Goal: Task Accomplishment & Management: Manage account settings

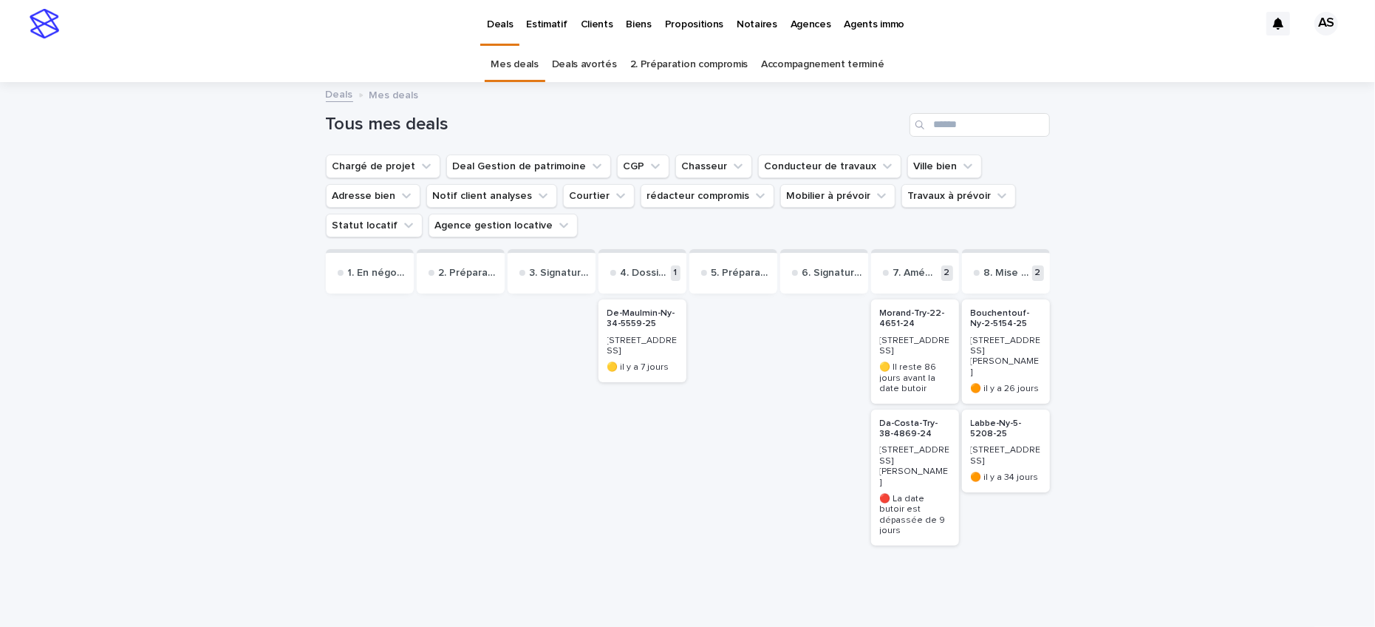
click at [635, 18] on p "Biens" at bounding box center [639, 15] width 25 height 31
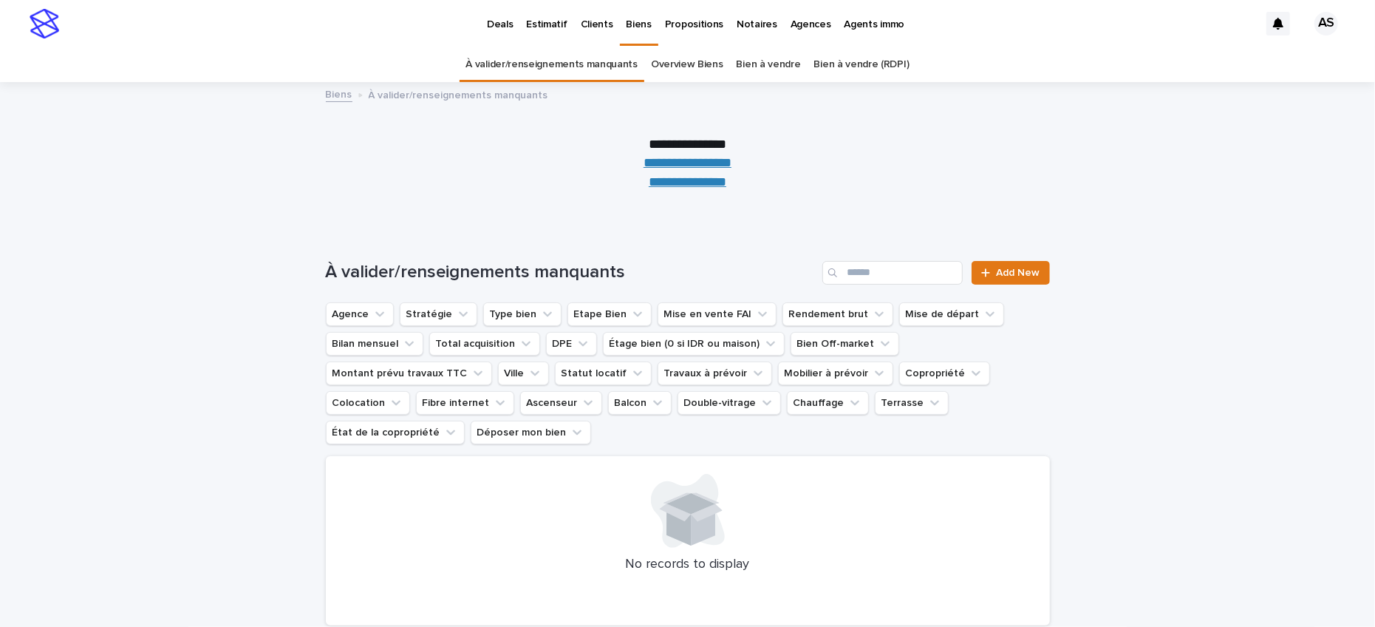
click at [896, 253] on div "À valider/renseignements manquants Add New" at bounding box center [688, 266] width 724 height 71
click at [681, 69] on link "Overview Biens" at bounding box center [687, 64] width 72 height 35
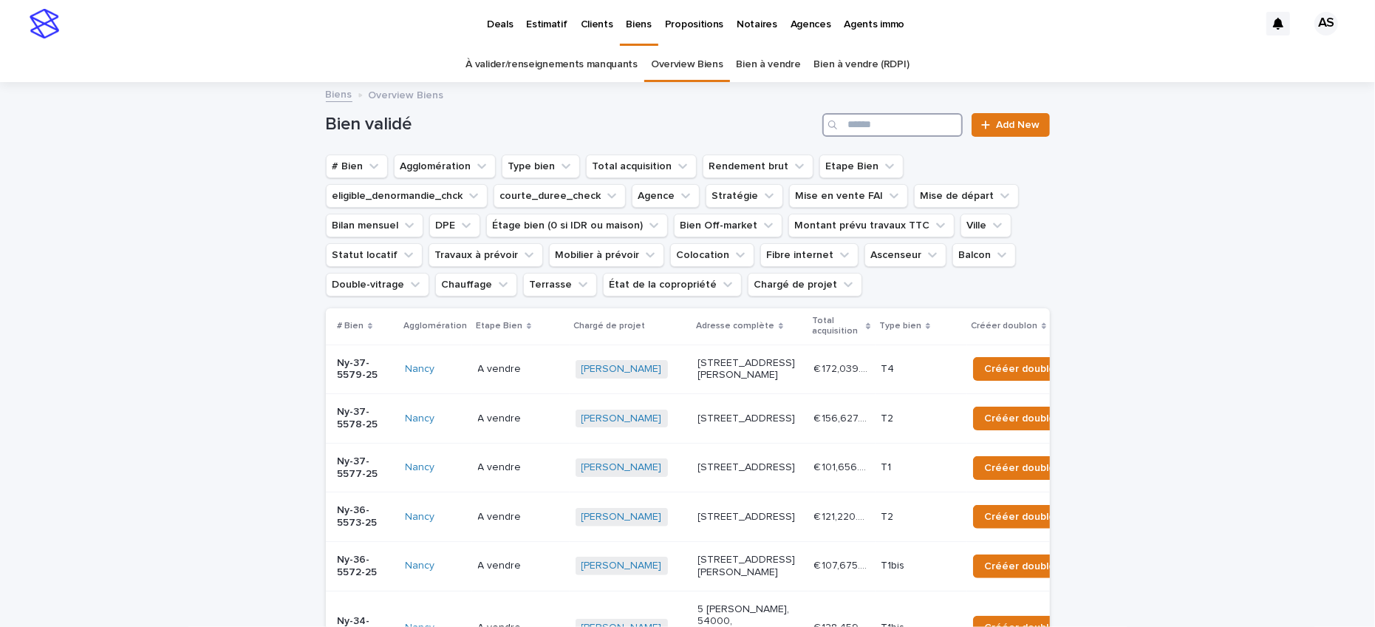
click at [867, 114] on input "Search" at bounding box center [892, 125] width 140 height 24
click at [867, 123] on input "Search" at bounding box center [892, 125] width 140 height 24
click at [868, 112] on div "Bien validé Add New" at bounding box center [688, 119] width 724 height 71
click at [868, 113] on input "Search" at bounding box center [892, 125] width 140 height 24
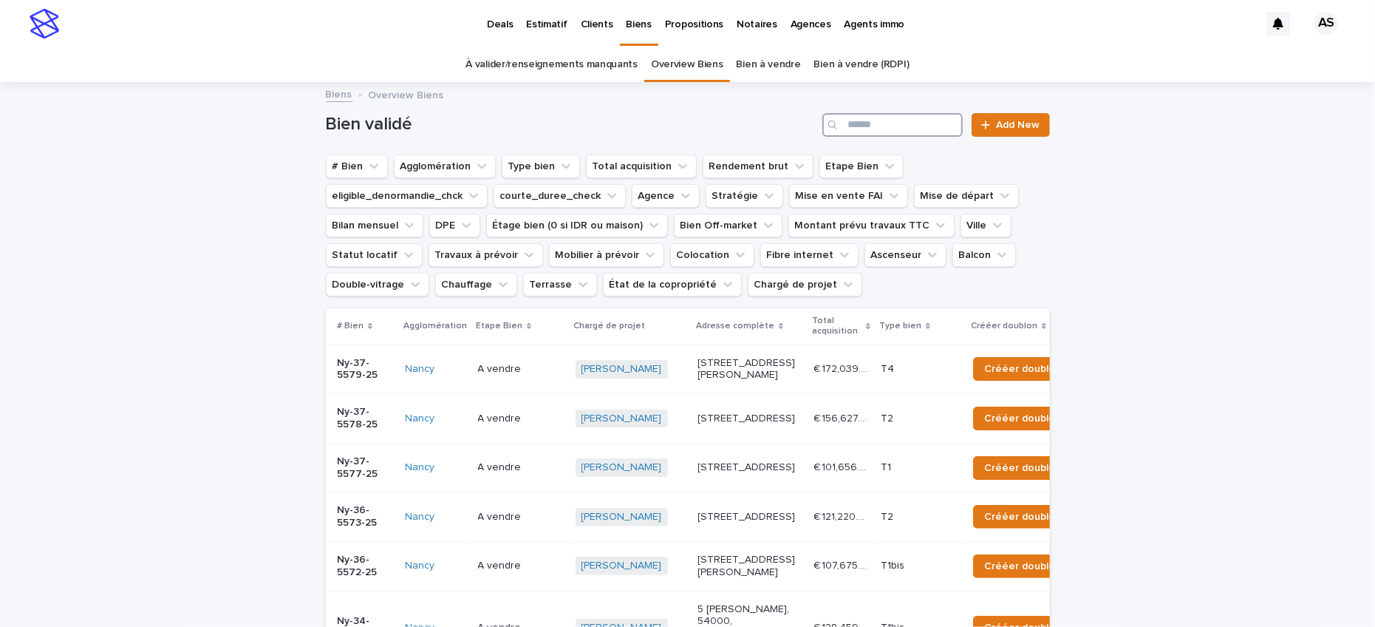
click at [870, 128] on input "Search" at bounding box center [892, 125] width 140 height 24
click at [825, 63] on link "Bien à vendre (RDPI)" at bounding box center [861, 64] width 95 height 35
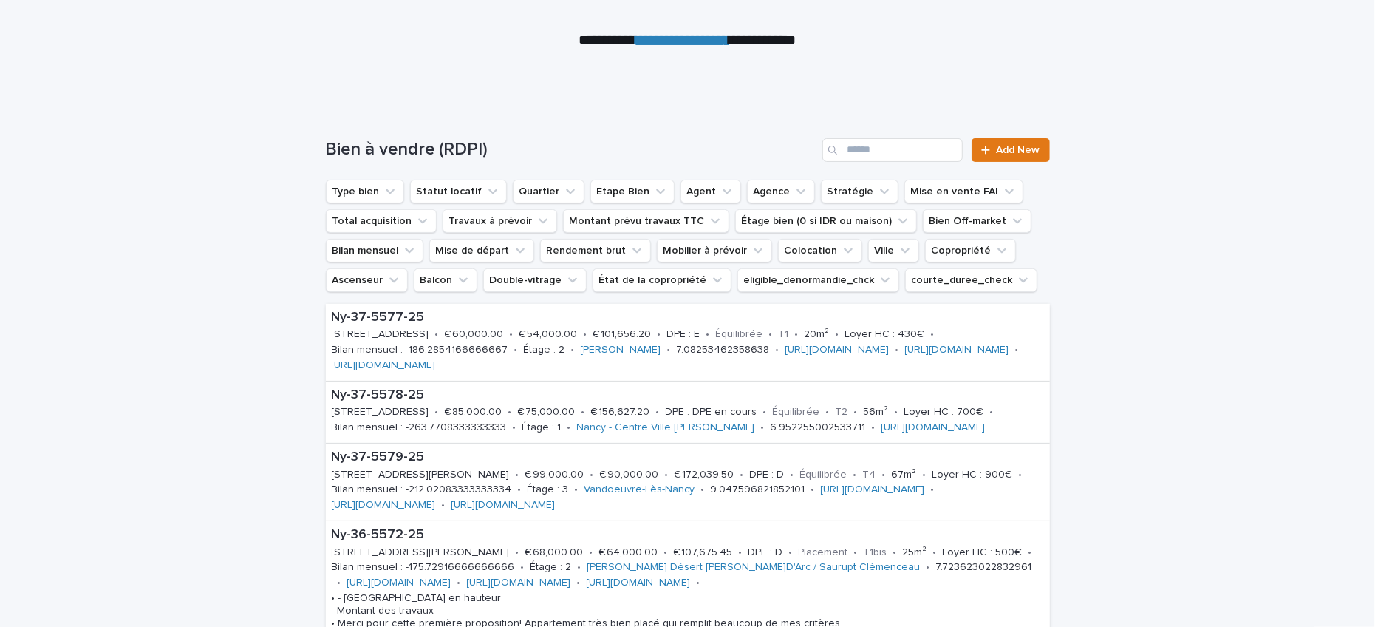
scroll to position [178, 0]
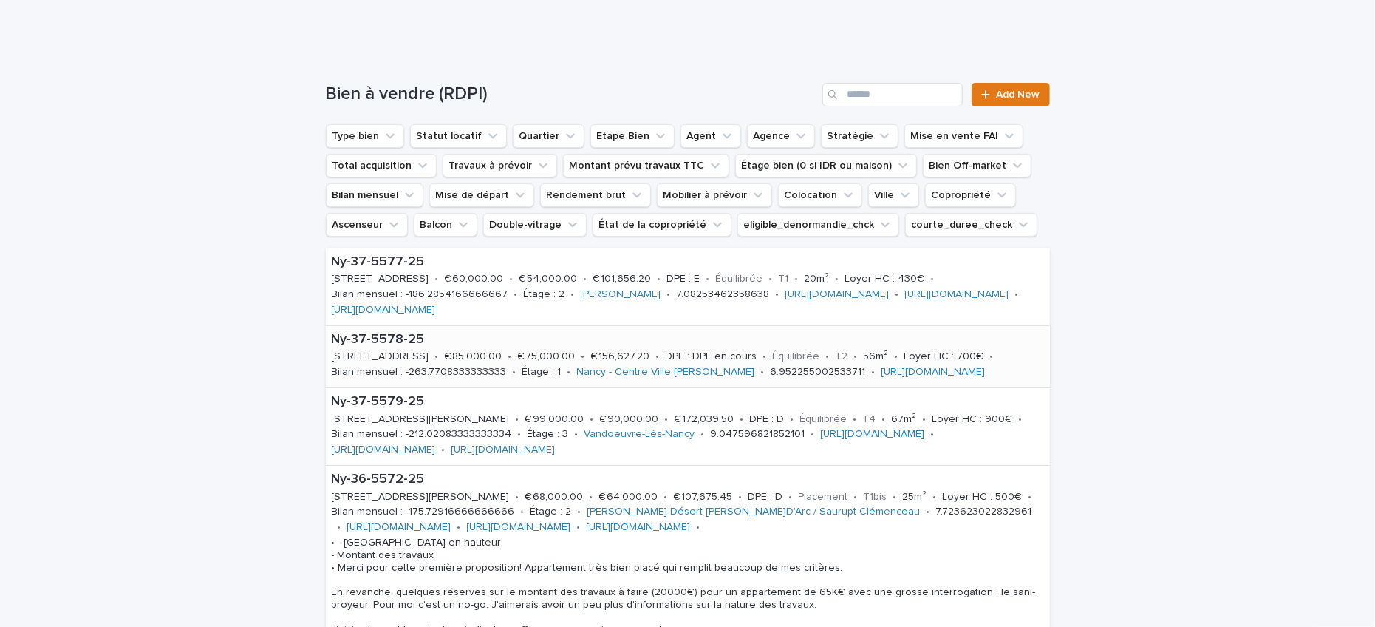
click at [385, 361] on p "[STREET_ADDRESS]" at bounding box center [381, 356] width 98 height 13
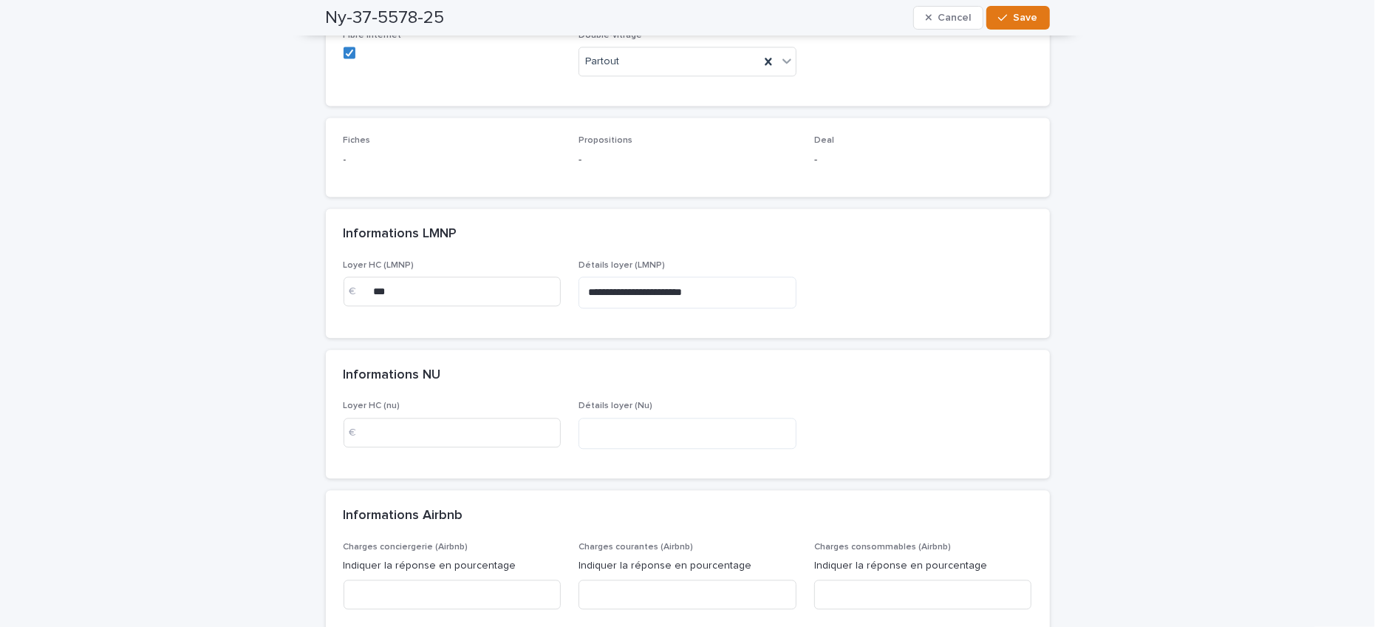
scroll to position [2331, 0]
click at [388, 417] on input at bounding box center [453, 432] width 218 height 30
type input "***"
click at [601, 417] on textarea at bounding box center [688, 432] width 218 height 31
drag, startPoint x: 739, startPoint y: 256, endPoint x: 534, endPoint y: 256, distance: 205.4
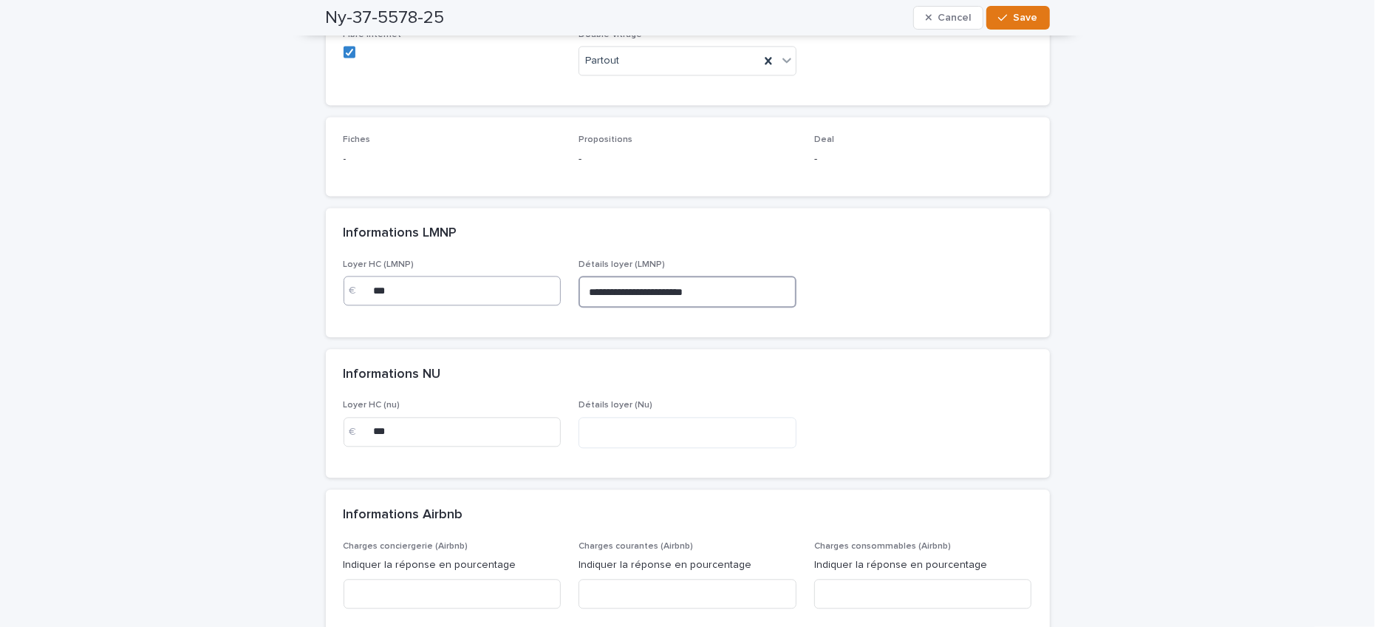
click at [534, 259] on div "**********" at bounding box center [688, 289] width 689 height 60
click at [650, 417] on textarea at bounding box center [688, 432] width 218 height 31
paste textarea "**********"
click at [604, 417] on textarea "**********" at bounding box center [688, 432] width 218 height 31
type textarea "**********"
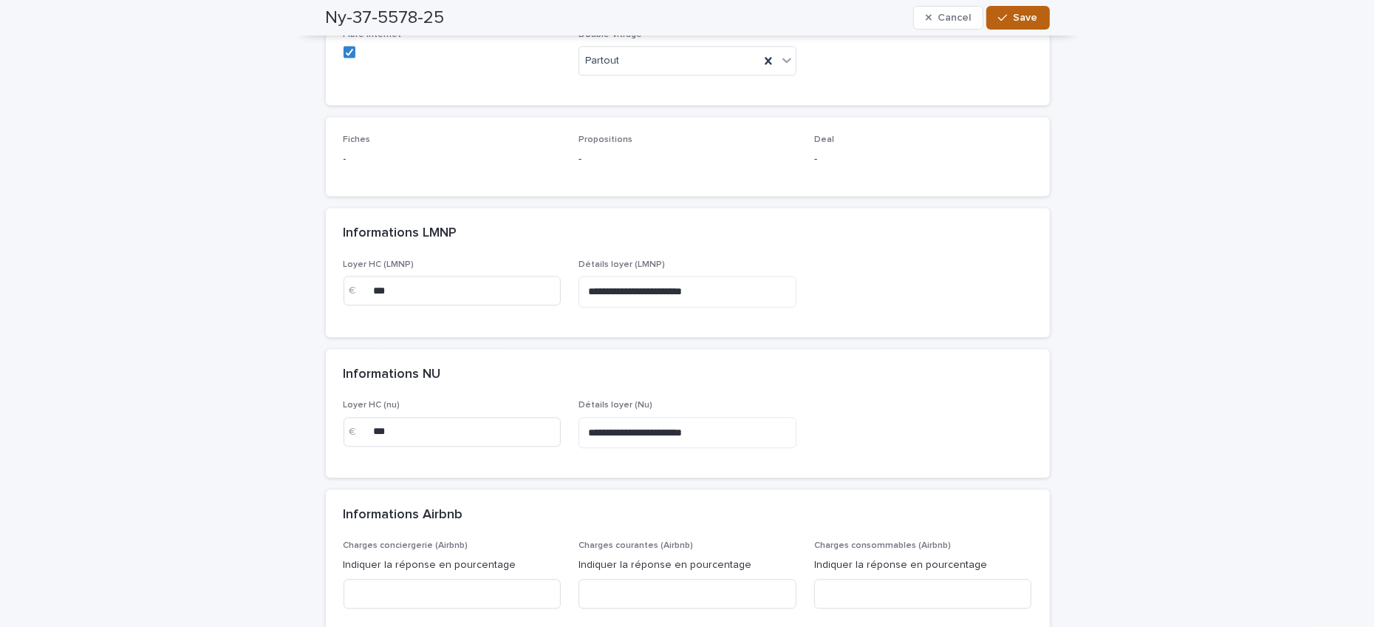
click at [1023, 14] on span "Save" at bounding box center [1026, 18] width 24 height 10
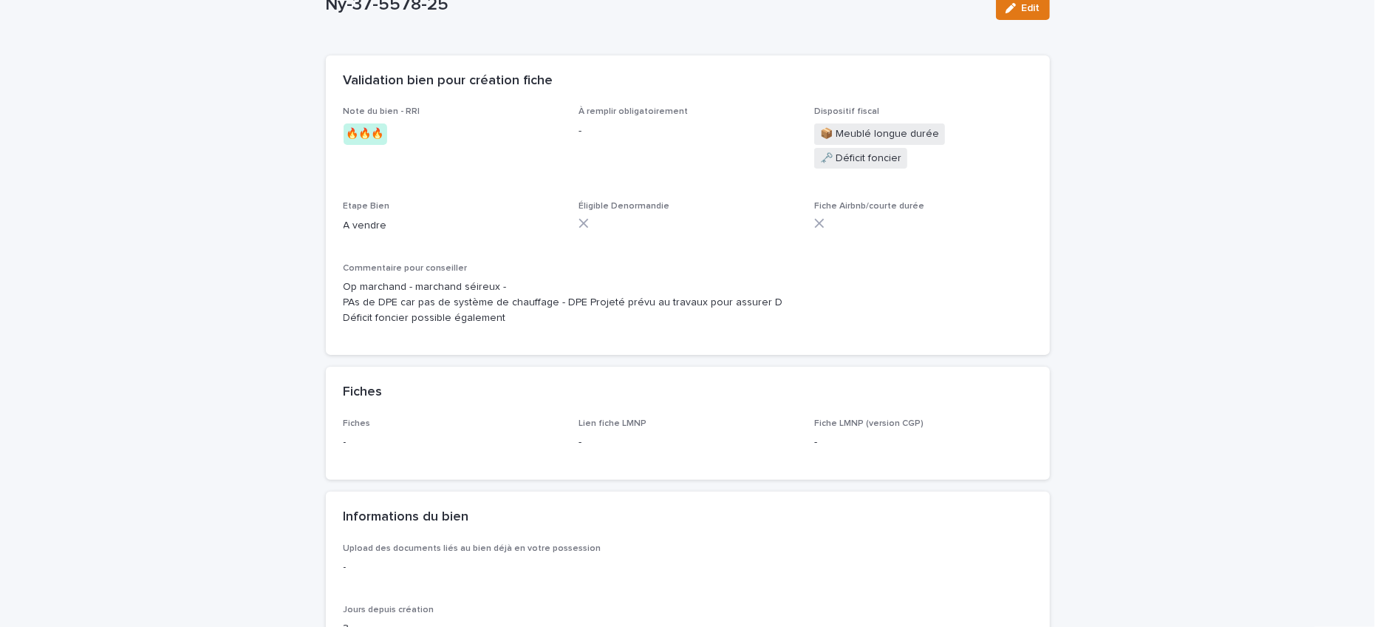
scroll to position [0, 0]
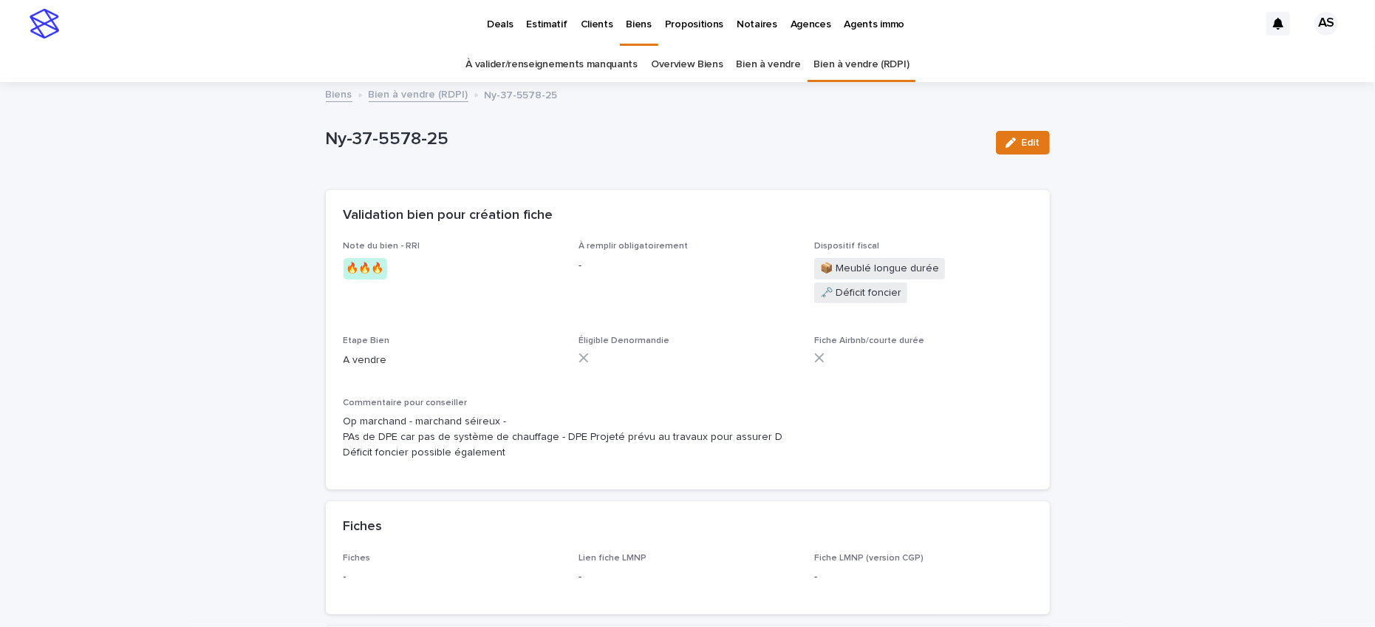
click at [423, 90] on link "Bien à vendre (RDPI)" at bounding box center [419, 93] width 100 height 17
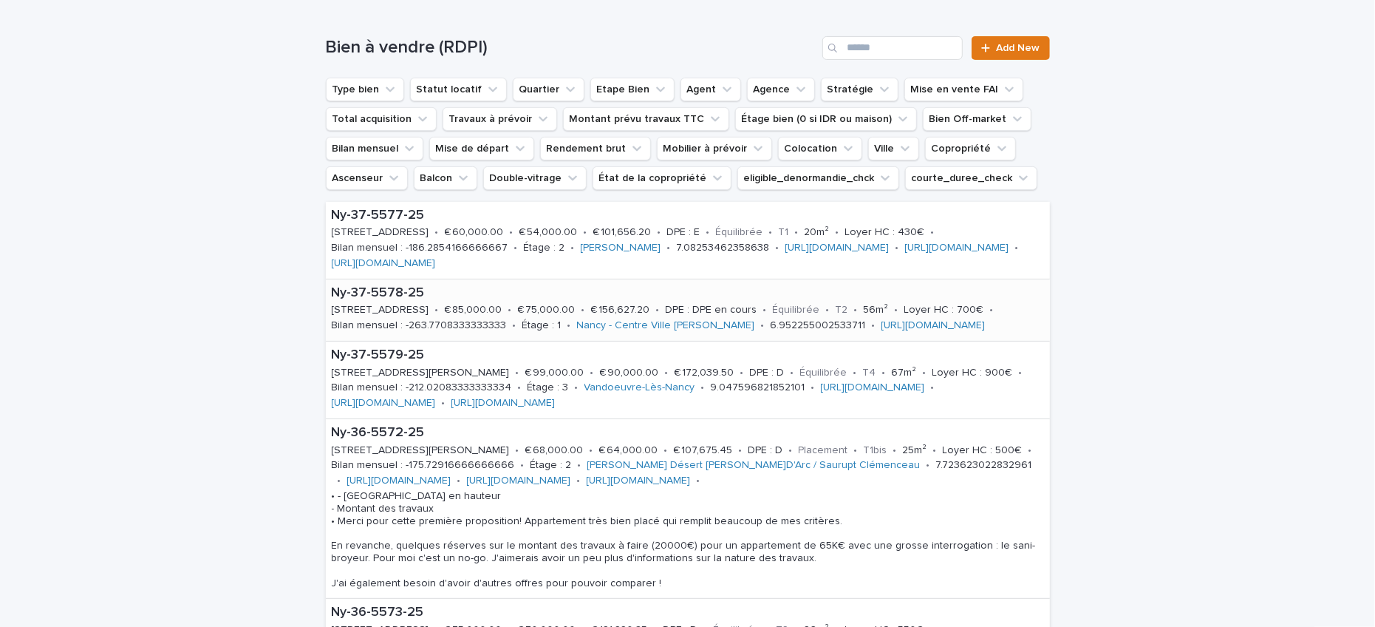
scroll to position [245, 0]
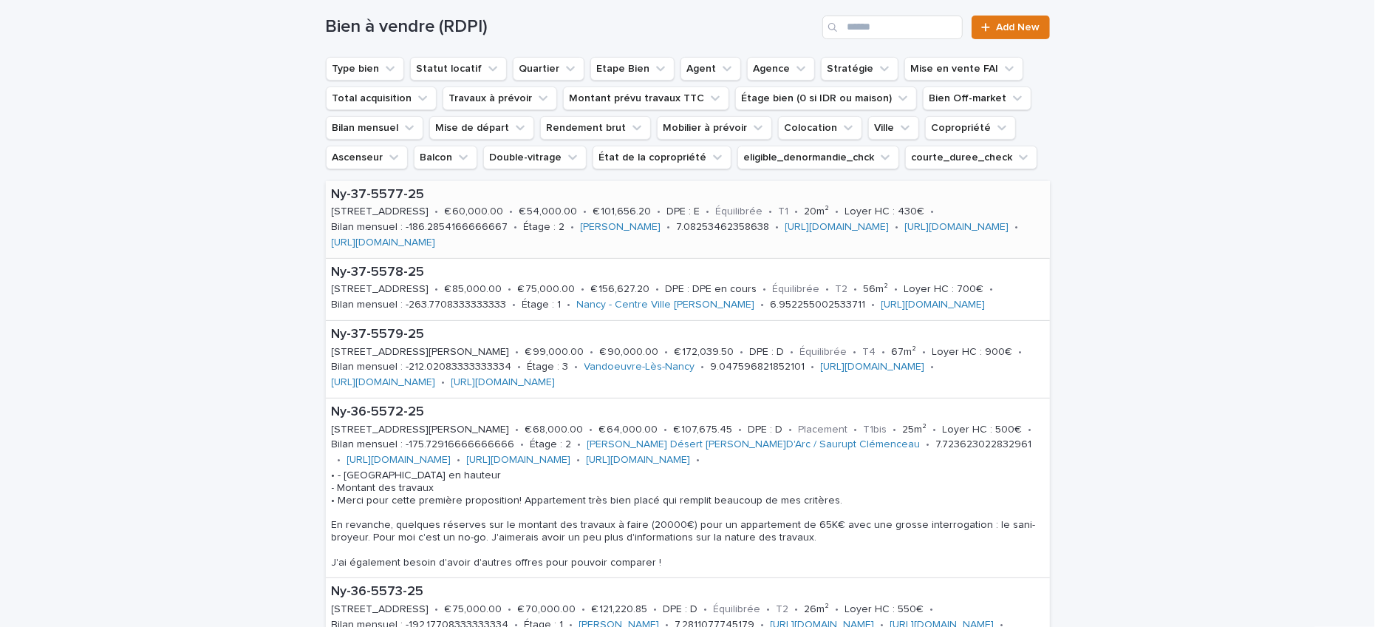
click at [868, 230] on link "[URL][DOMAIN_NAME]" at bounding box center [837, 227] width 104 height 10
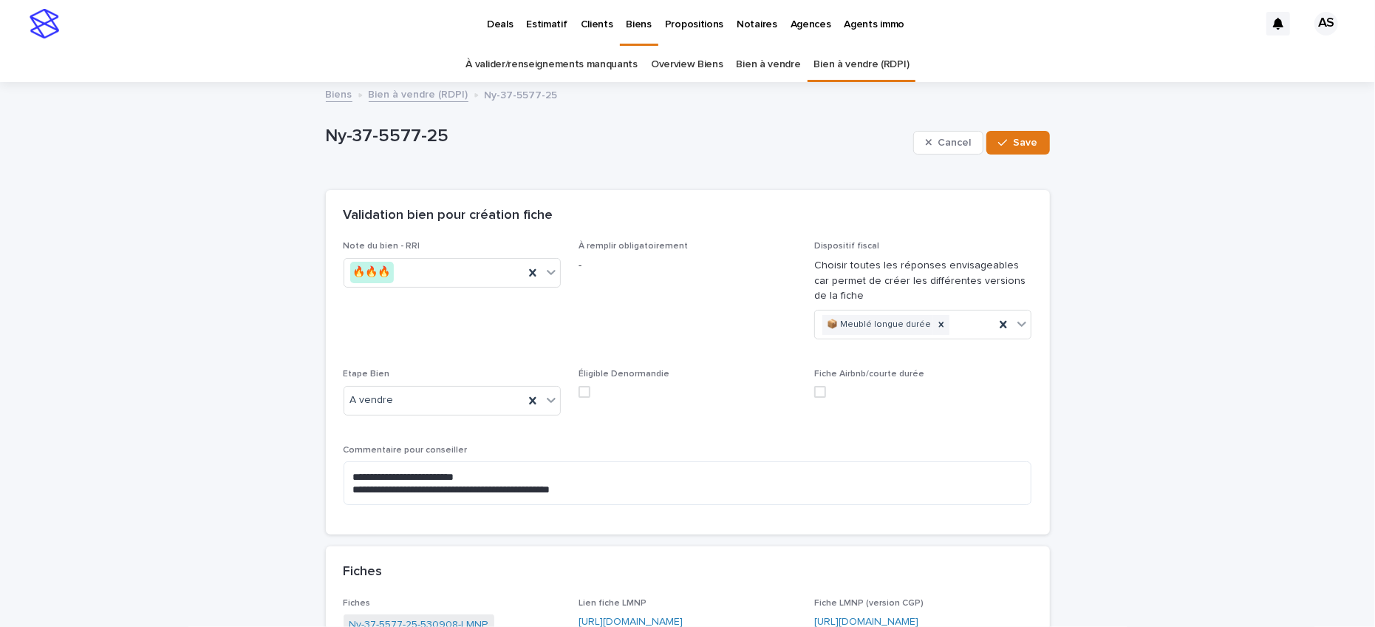
scroll to position [223, 0]
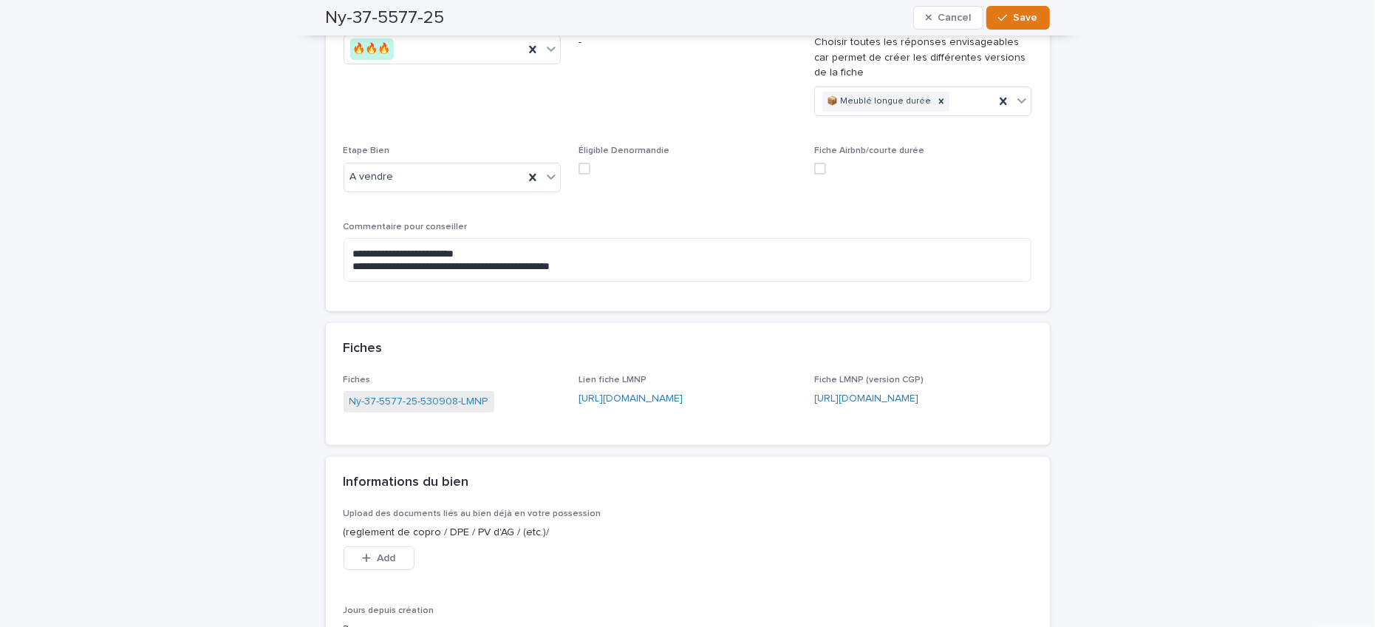
click at [647, 395] on link "[URL][DOMAIN_NAME]" at bounding box center [631, 398] width 104 height 10
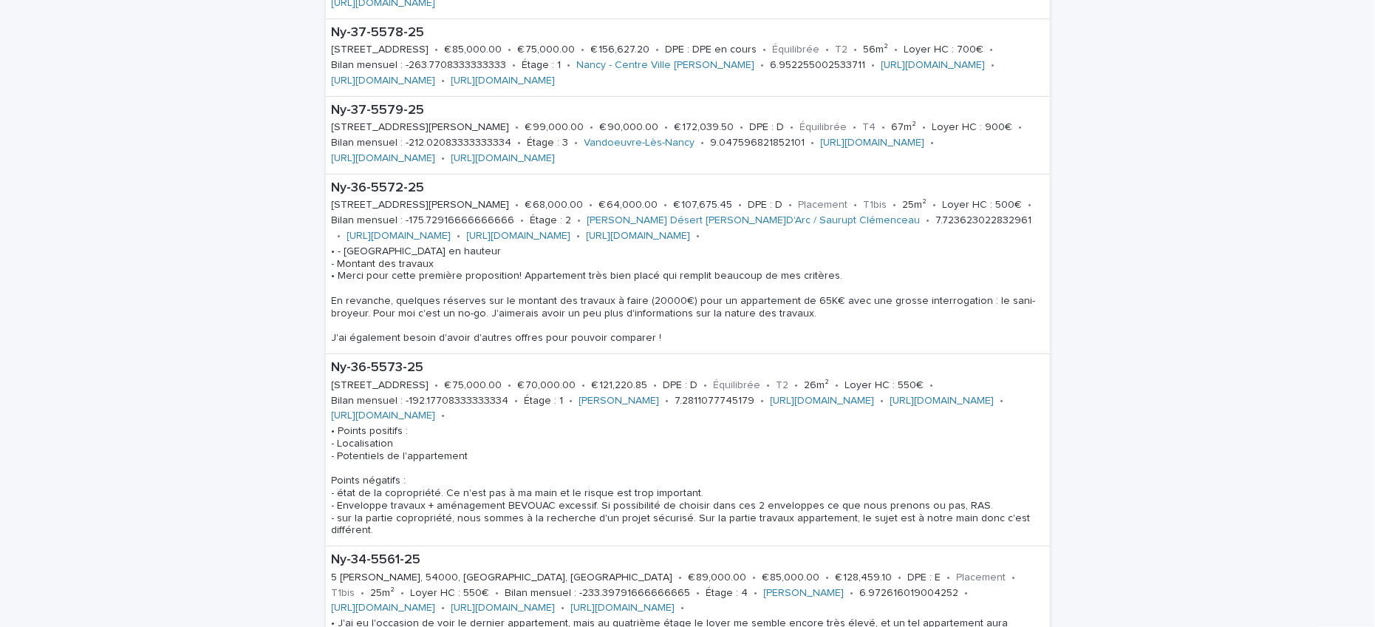
scroll to position [488, 0]
click at [374, 373] on p "Ny-36-5573-25" at bounding box center [688, 365] width 712 height 16
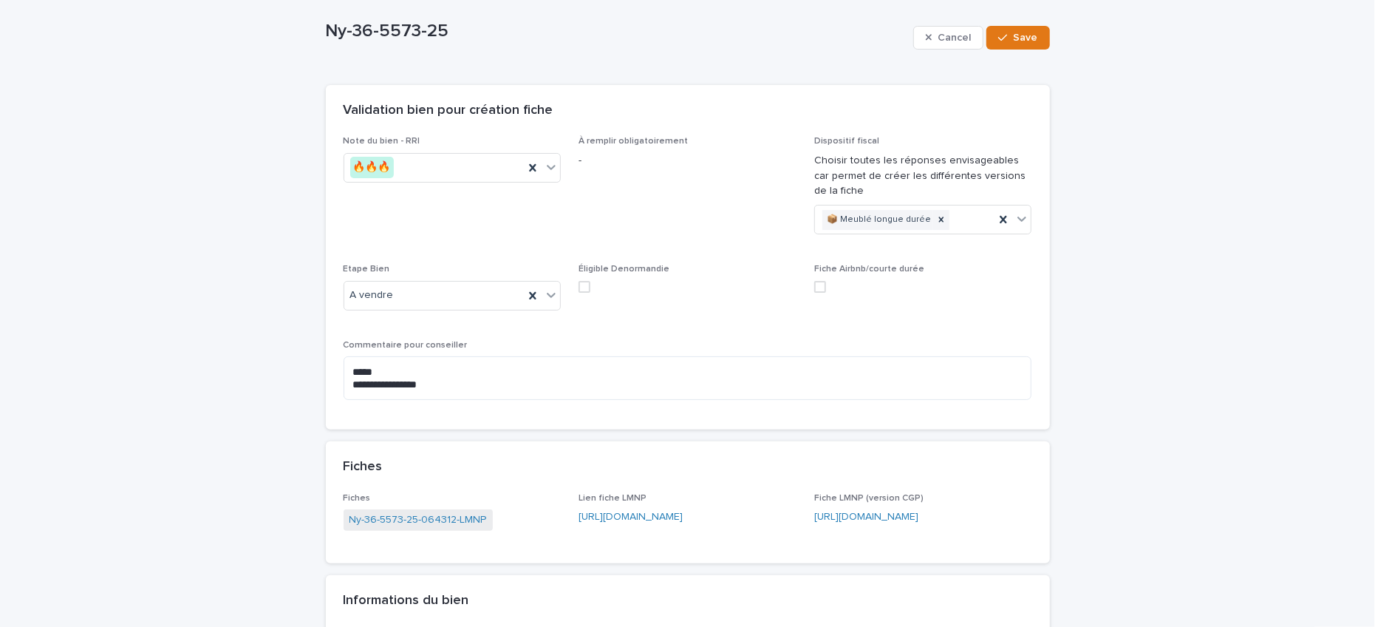
scroll to position [124, 0]
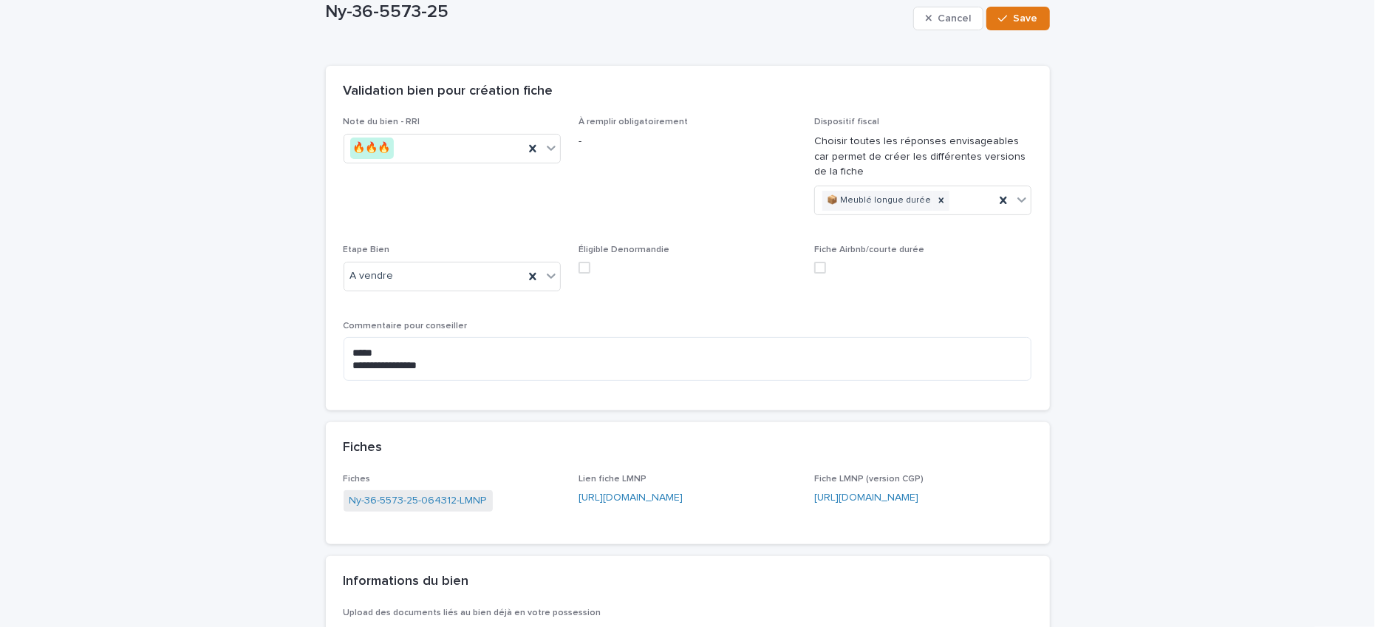
click at [658, 500] on link "[URL][DOMAIN_NAME]" at bounding box center [631, 497] width 104 height 10
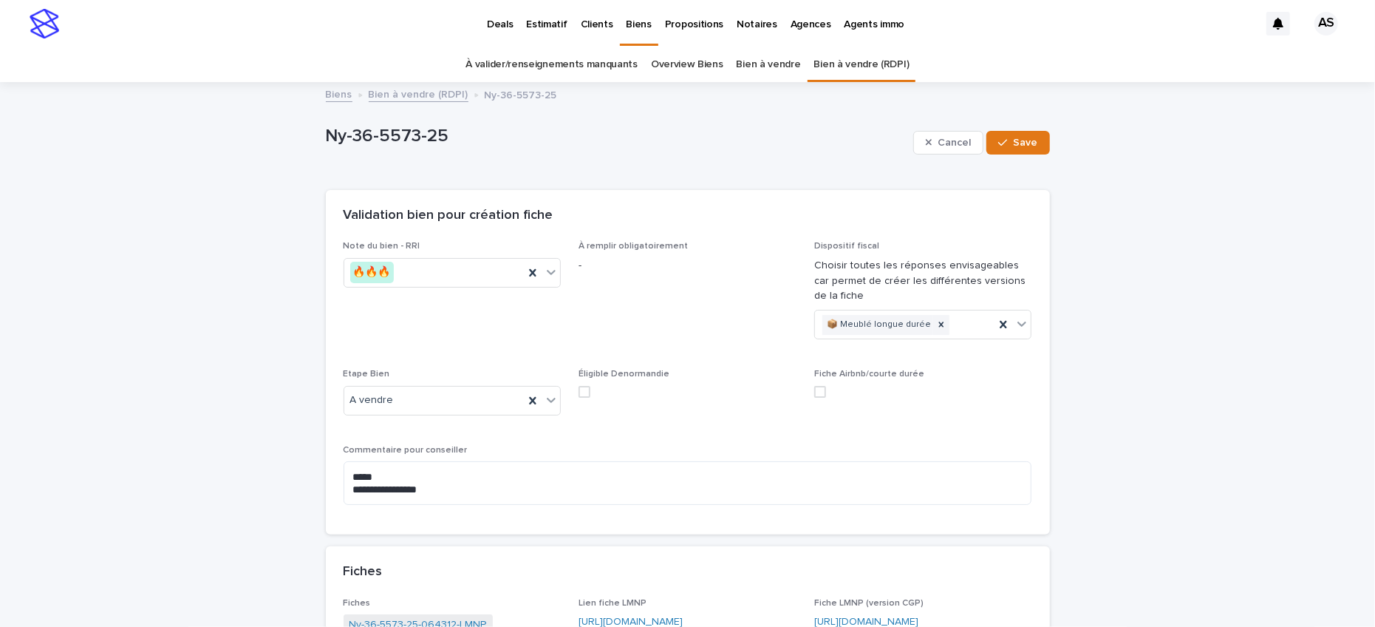
click at [447, 92] on link "Bien à vendre (RDPI)" at bounding box center [419, 93] width 100 height 17
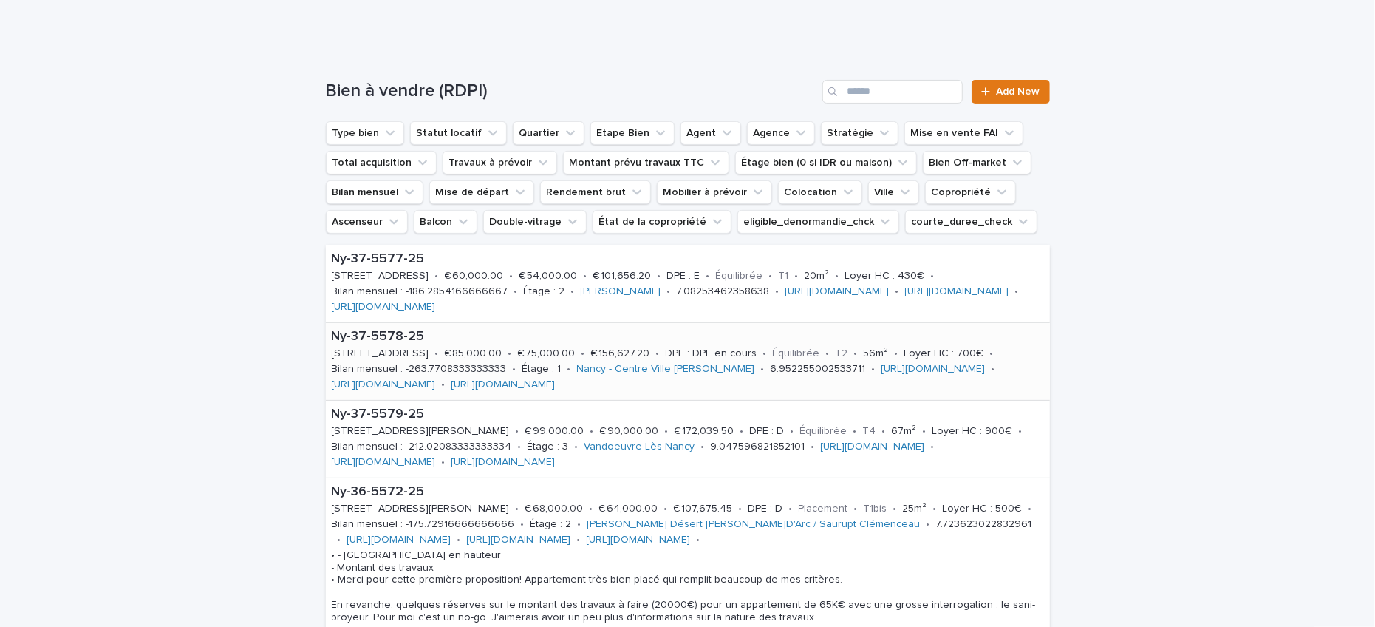
scroll to position [182, 0]
click at [882, 373] on link "[URL][DOMAIN_NAME]" at bounding box center [934, 368] width 104 height 10
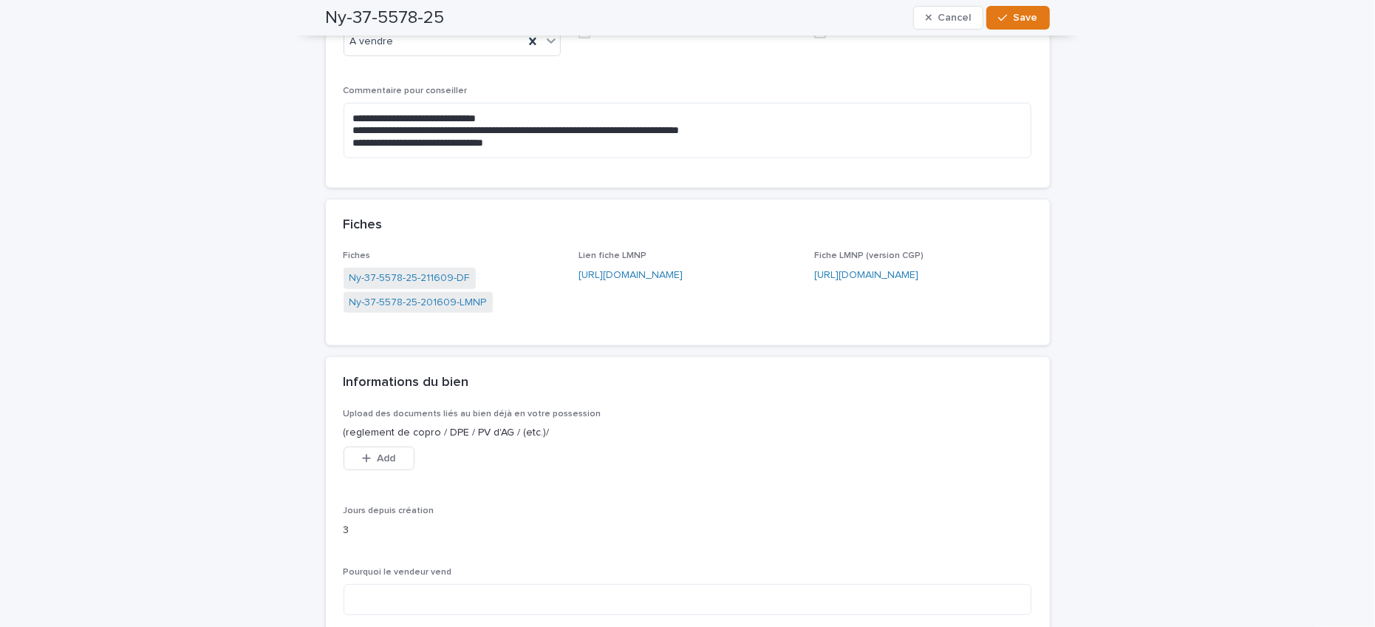
scroll to position [361, 0]
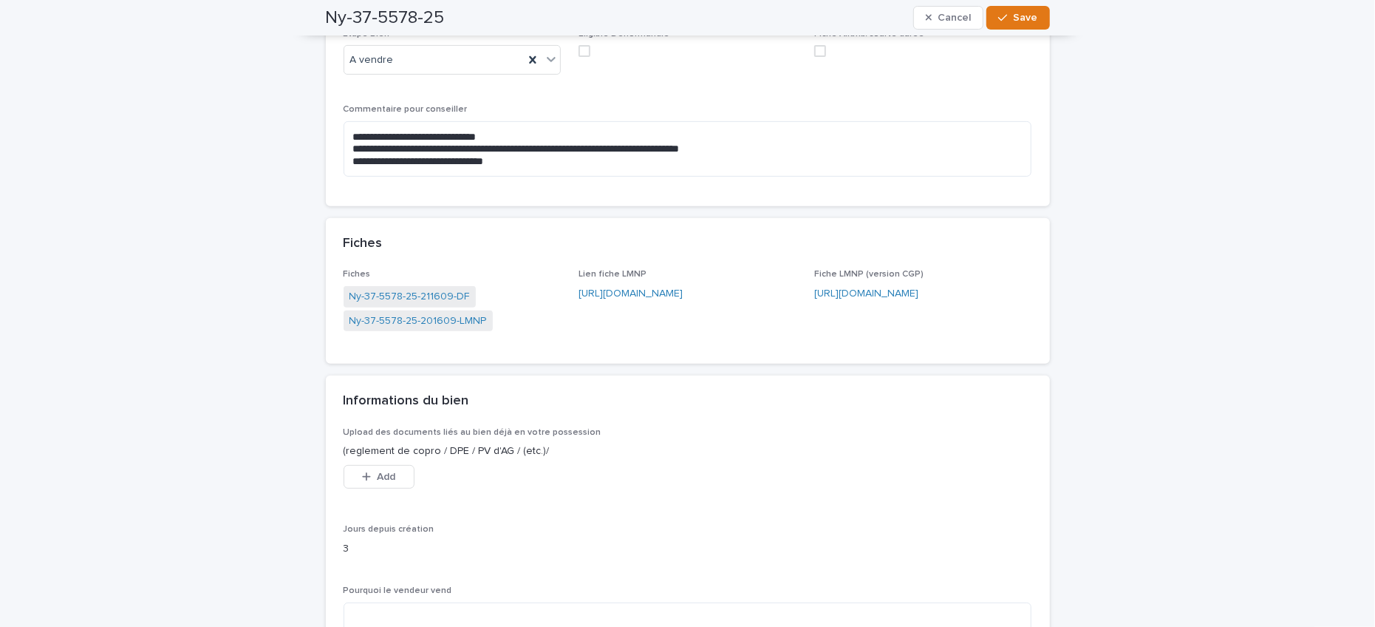
click at [628, 293] on link "[URL][DOMAIN_NAME]" at bounding box center [631, 293] width 104 height 10
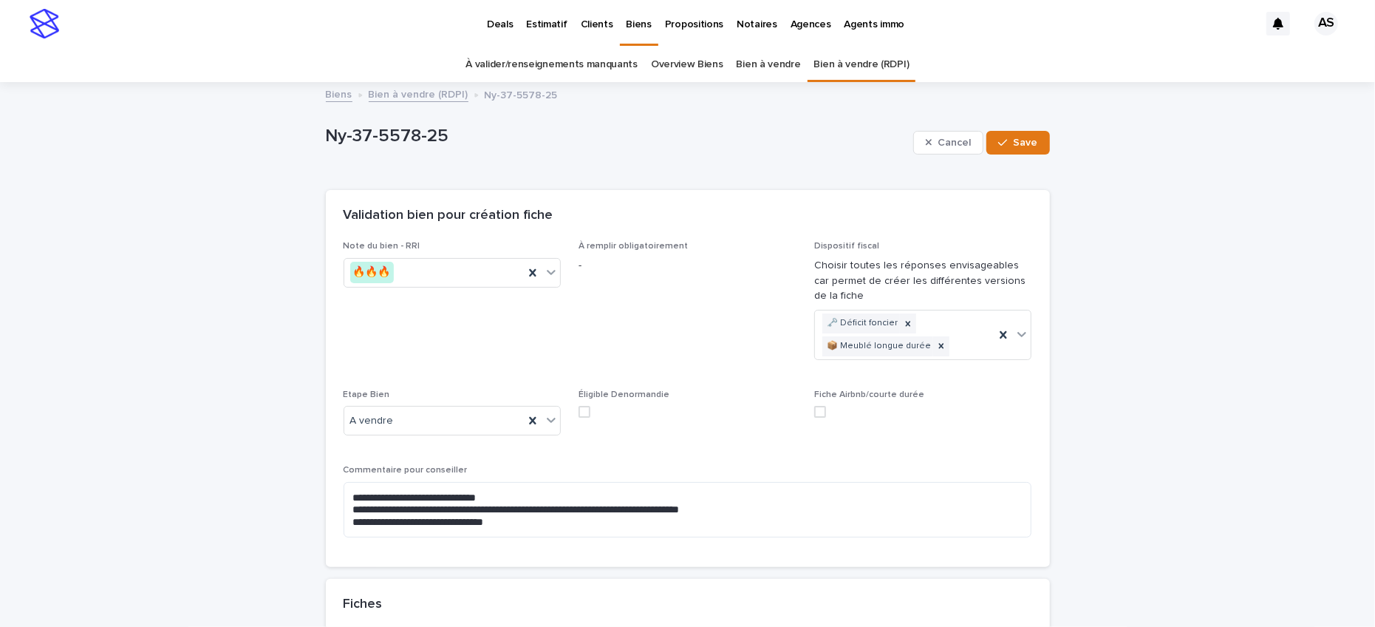
click at [682, 62] on link "Overview Biens" at bounding box center [687, 64] width 72 height 35
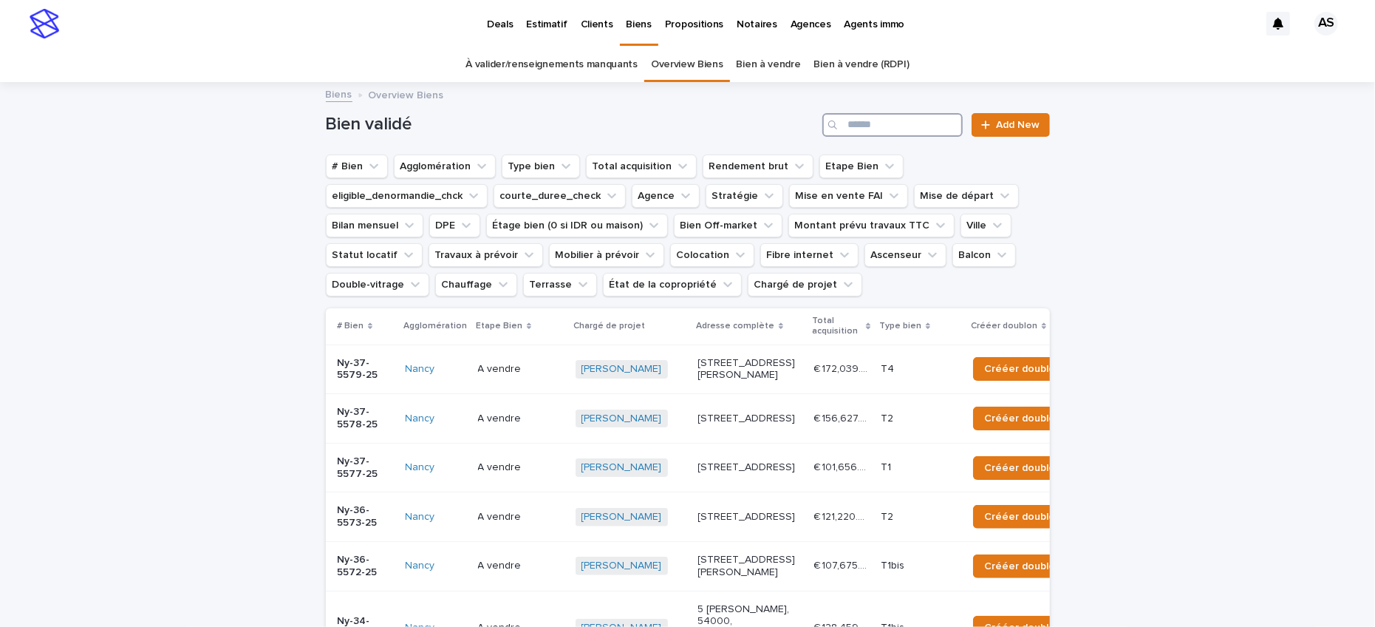
click at [909, 123] on input "Search" at bounding box center [892, 125] width 140 height 24
type input "*****"
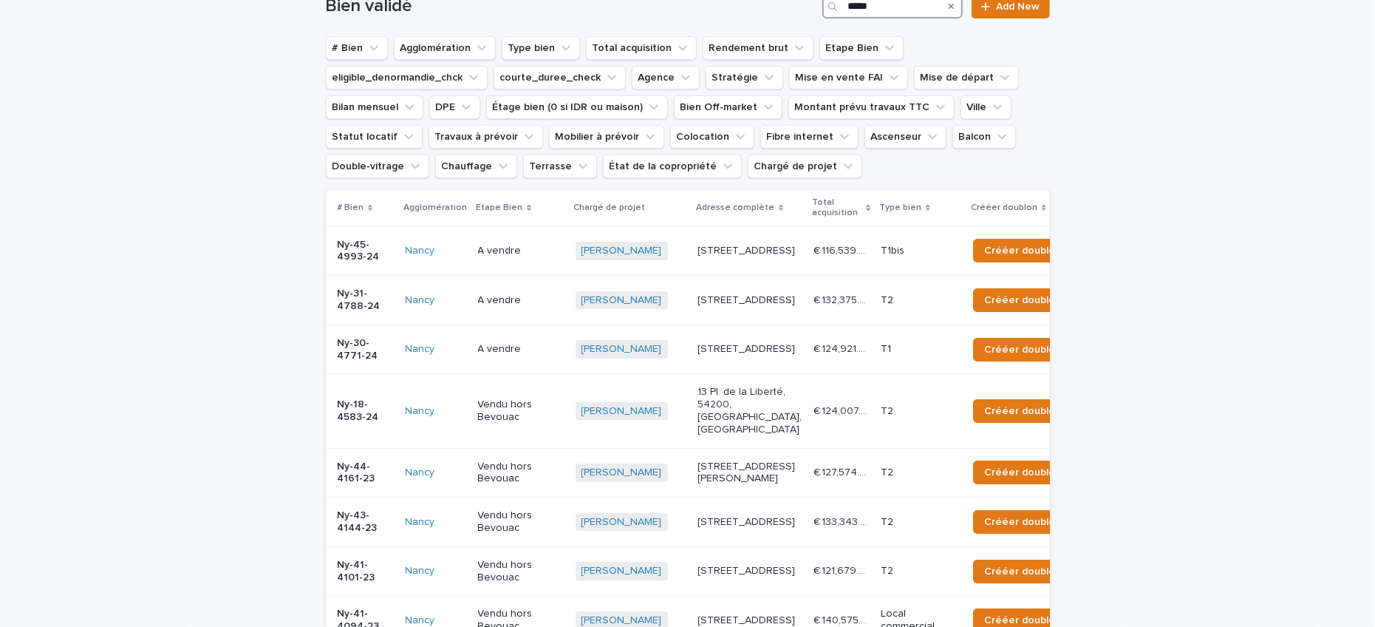
scroll to position [222, 0]
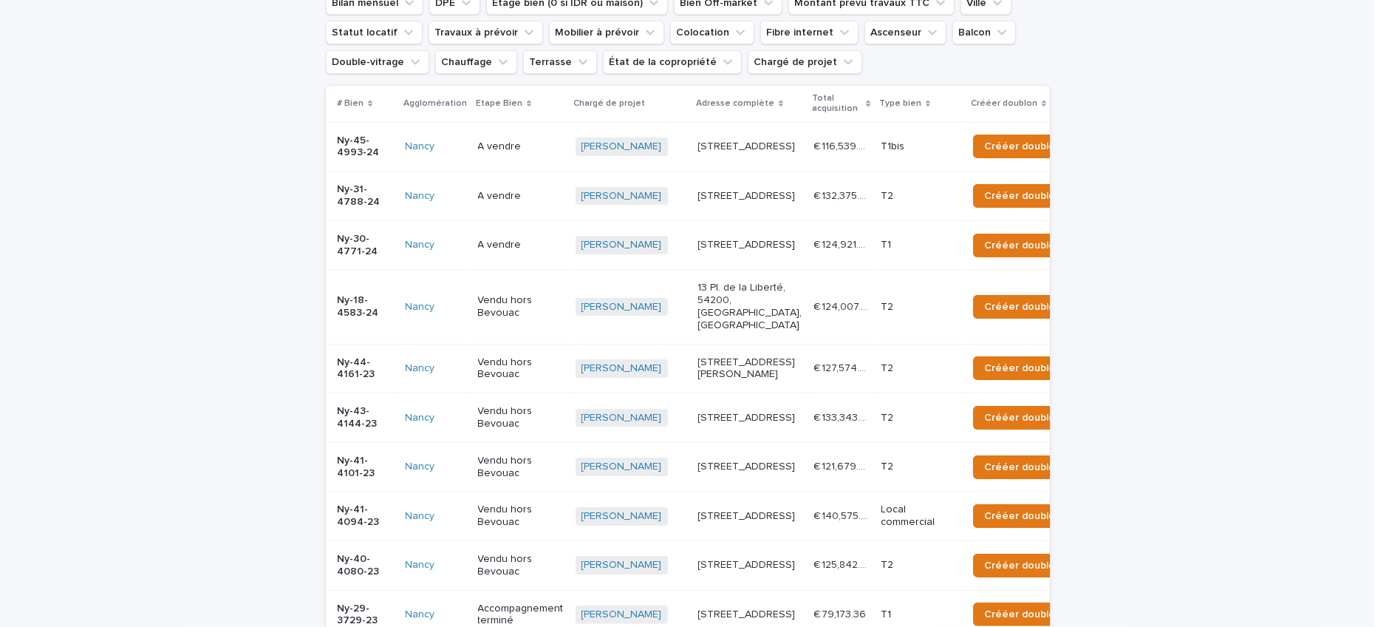
click at [808, 270] on td "€ 124,921.03 € 124,921.03" at bounding box center [841, 245] width 67 height 50
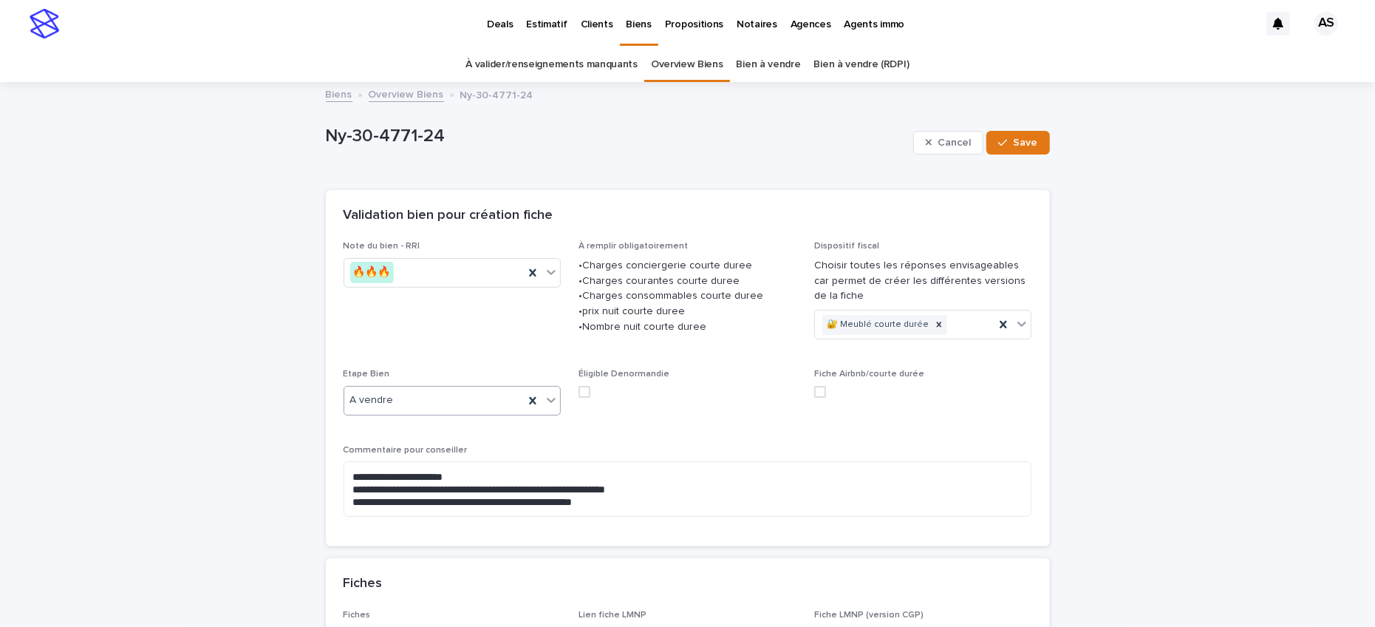
click at [493, 408] on div "A vendre" at bounding box center [434, 400] width 180 height 24
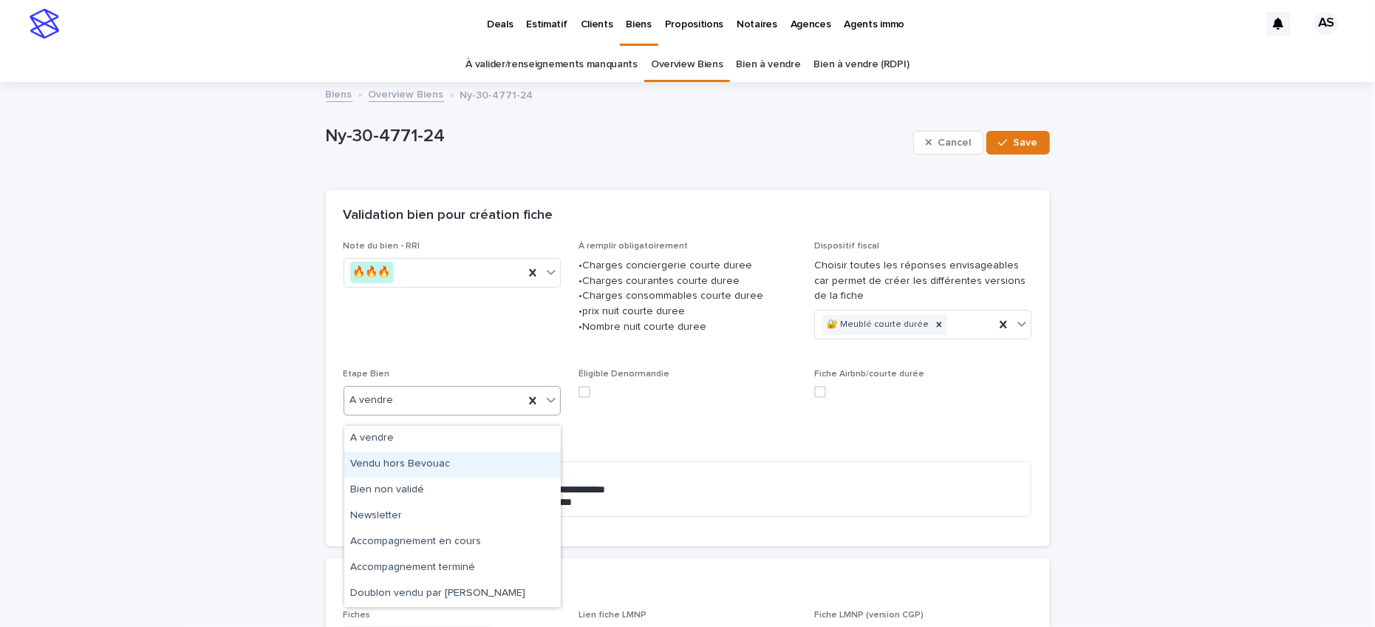
click at [466, 457] on div "Vendu hors Bevouac" at bounding box center [452, 464] width 217 height 26
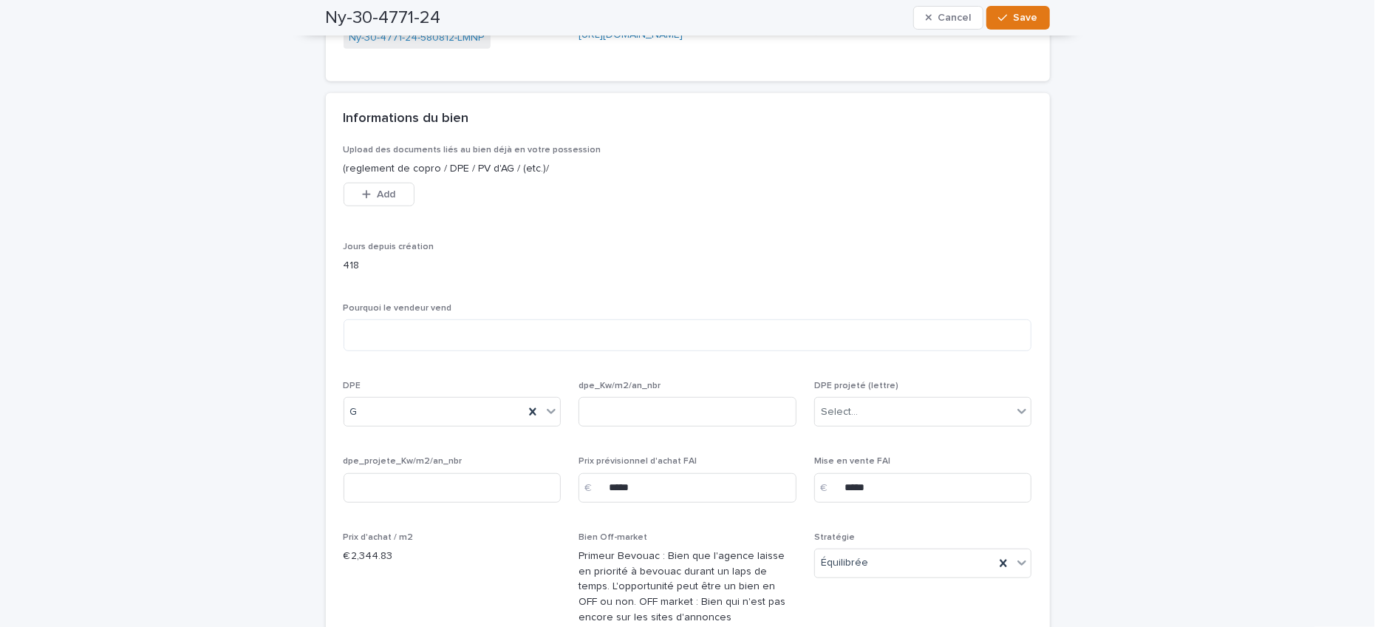
scroll to position [918, 0]
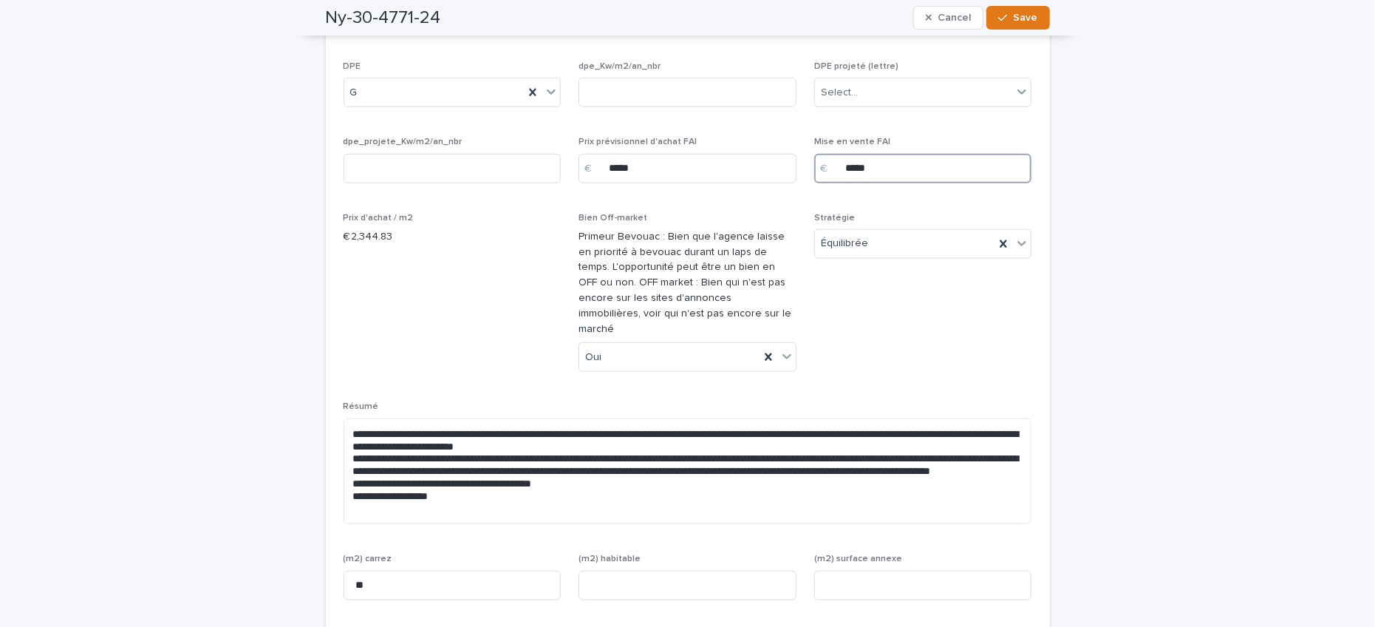
click at [858, 183] on input "*****" at bounding box center [923, 169] width 218 height 30
click at [621, 179] on input "*****" at bounding box center [688, 169] width 218 height 30
type input "*****"
click at [1013, 25] on button "Save" at bounding box center [1017, 18] width 63 height 24
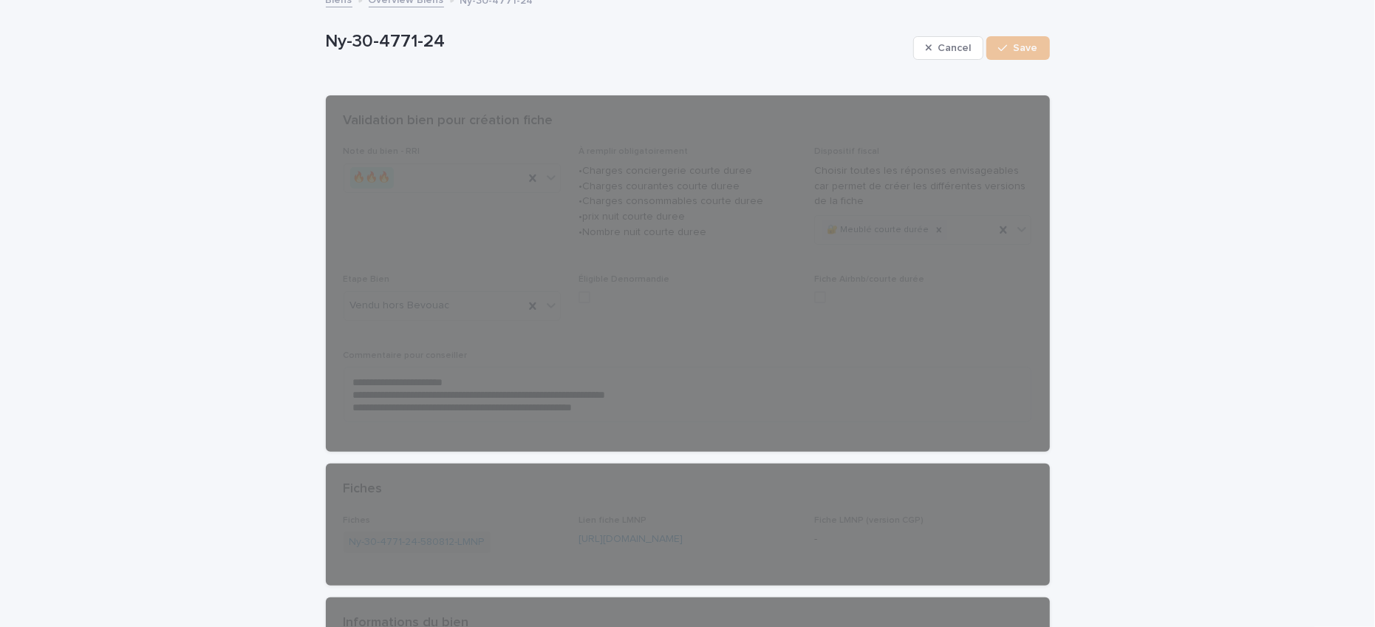
scroll to position [152, 0]
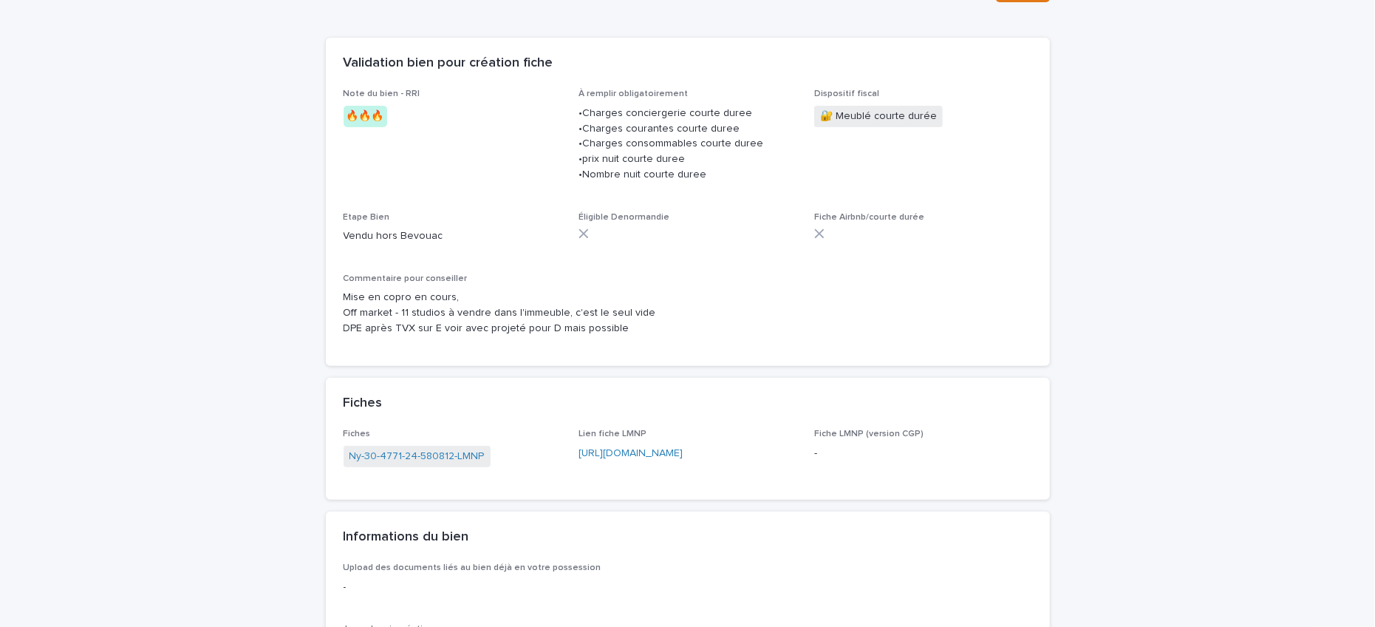
click at [635, 458] on link "[URL][DOMAIN_NAME]" at bounding box center [631, 453] width 104 height 10
